Goal: Navigation & Orientation: Go to known website

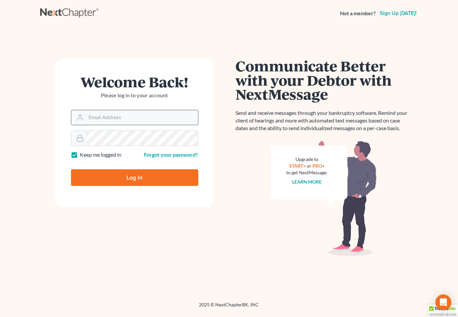
click at [163, 117] on input "Email Address" at bounding box center [142, 117] width 112 height 15
type input "[EMAIL_ADDRESS][DOMAIN_NAME]"
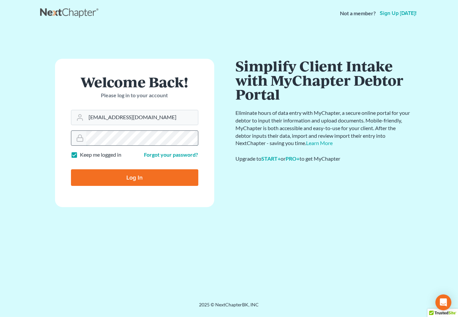
click at [71, 169] on input "Log In" at bounding box center [134, 177] width 127 height 17
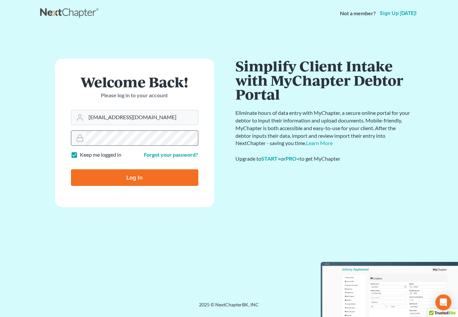
type input "Thinking..."
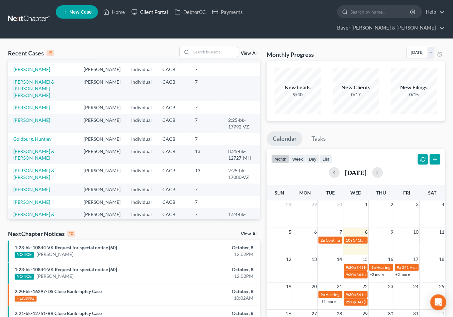
scroll to position [37, 0]
